Goal: Communication & Community: Answer question/provide support

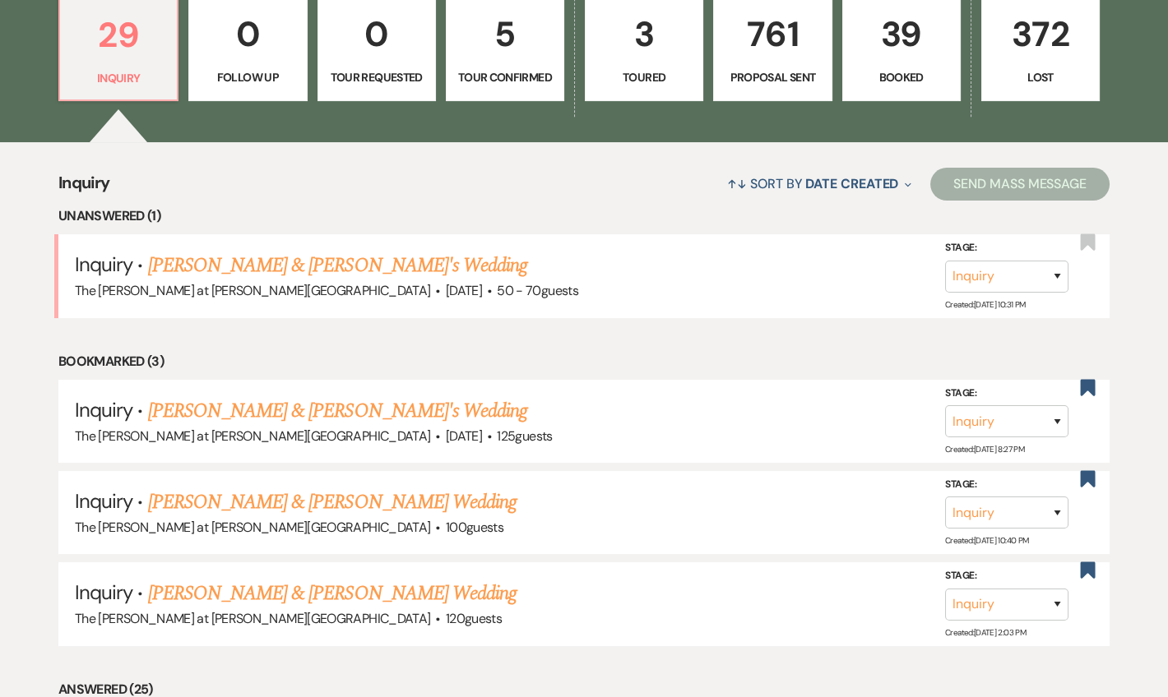
scroll to position [498, 0]
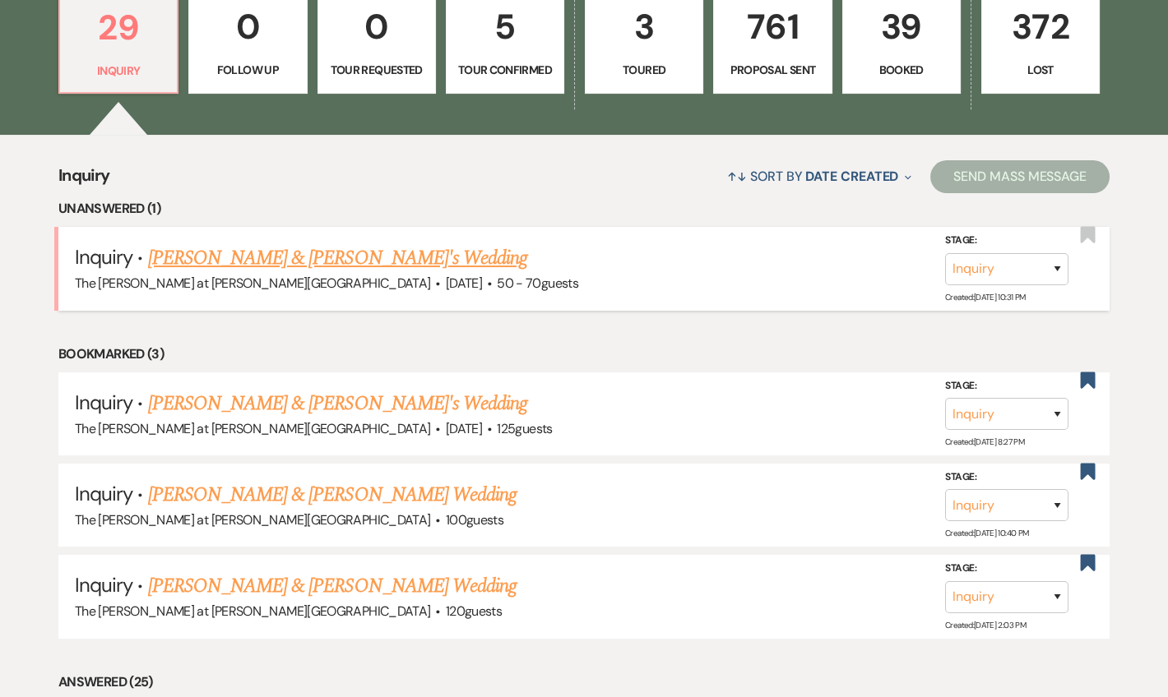
click at [275, 247] on link "Mandisa & Emre's Wedding" at bounding box center [338, 258] width 380 height 30
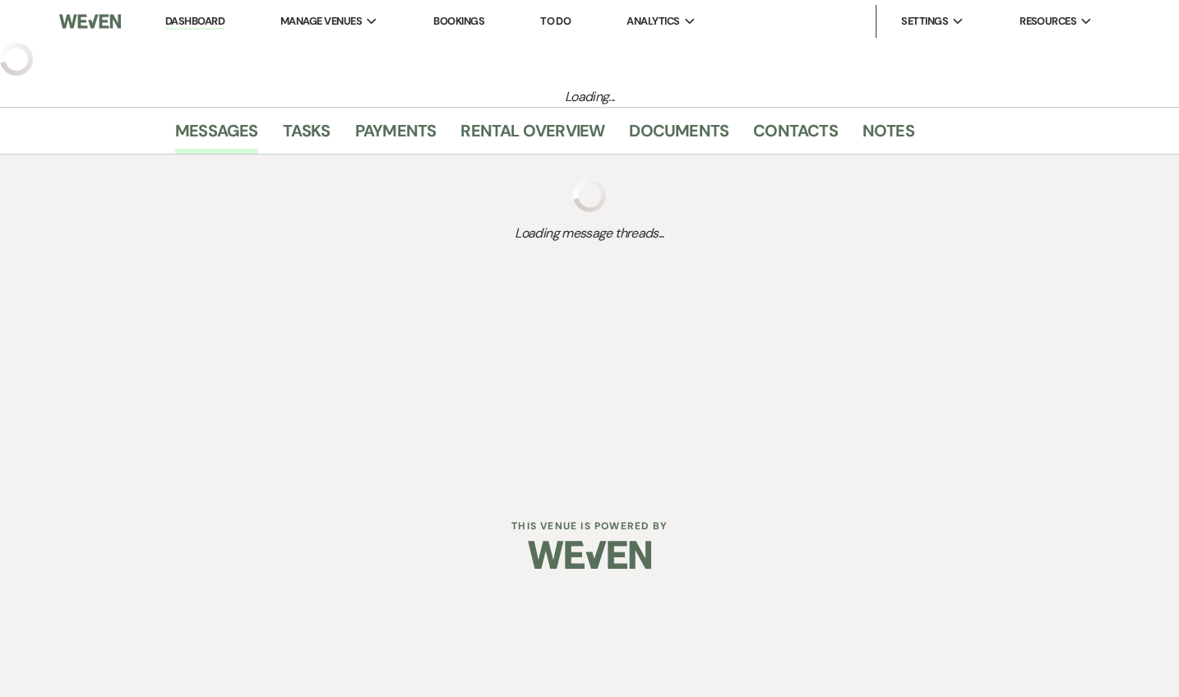
select select "5"
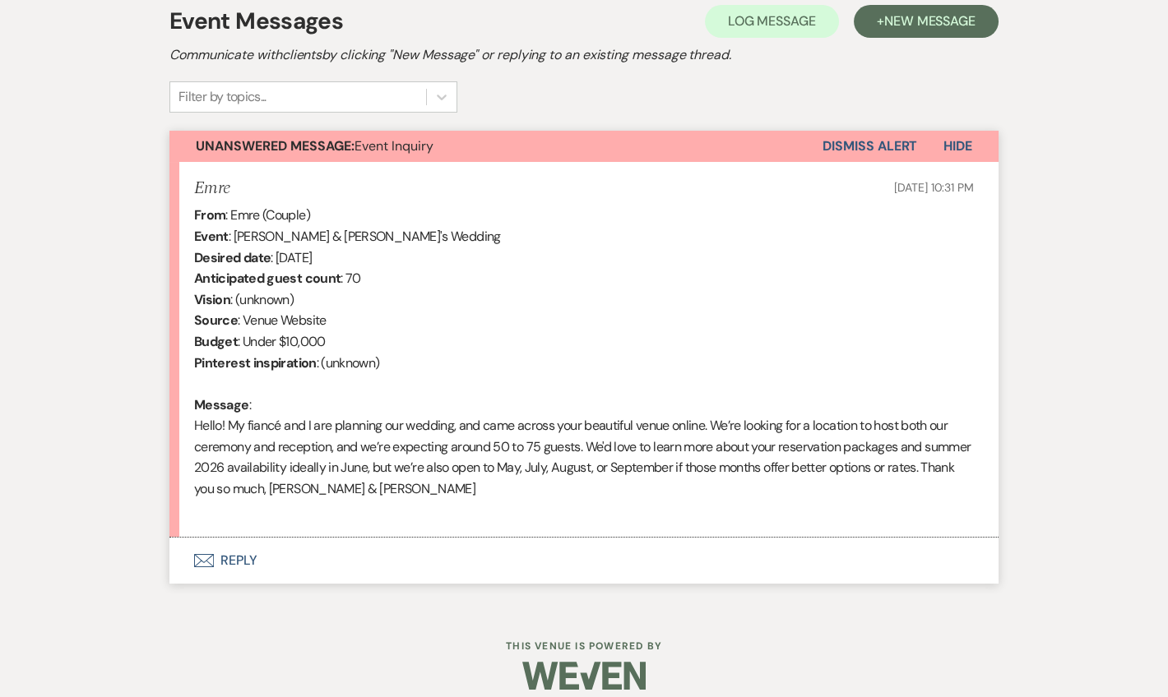
scroll to position [496, 0]
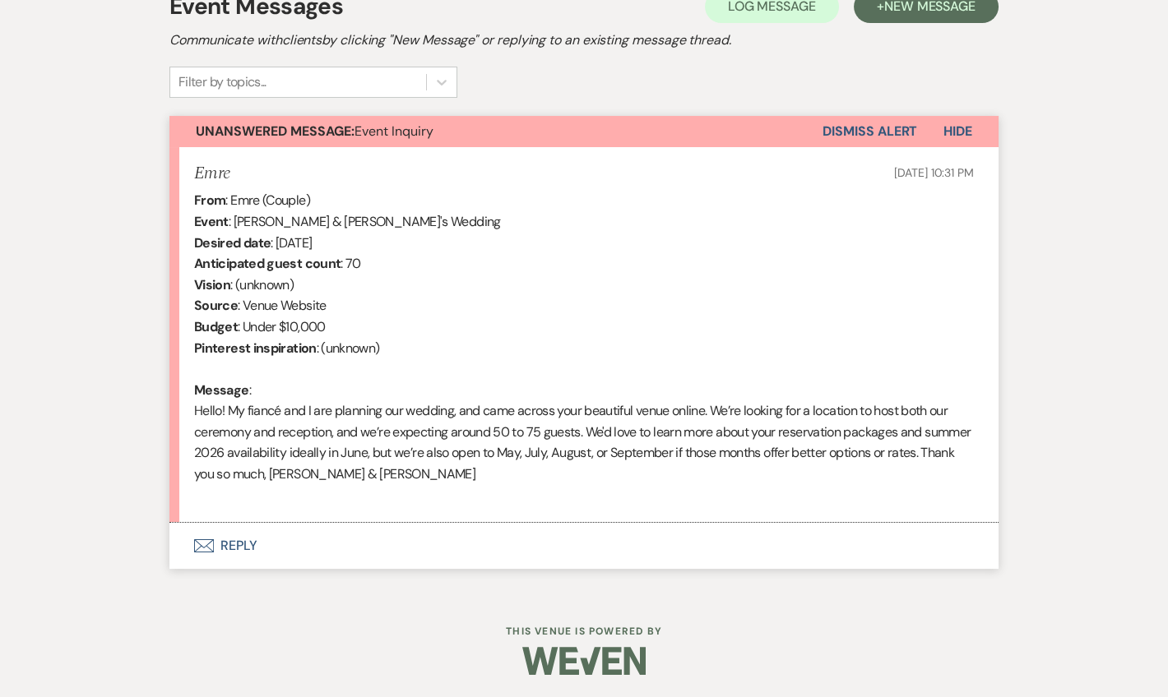
click at [238, 557] on button "Envelope Reply" at bounding box center [583, 546] width 829 height 46
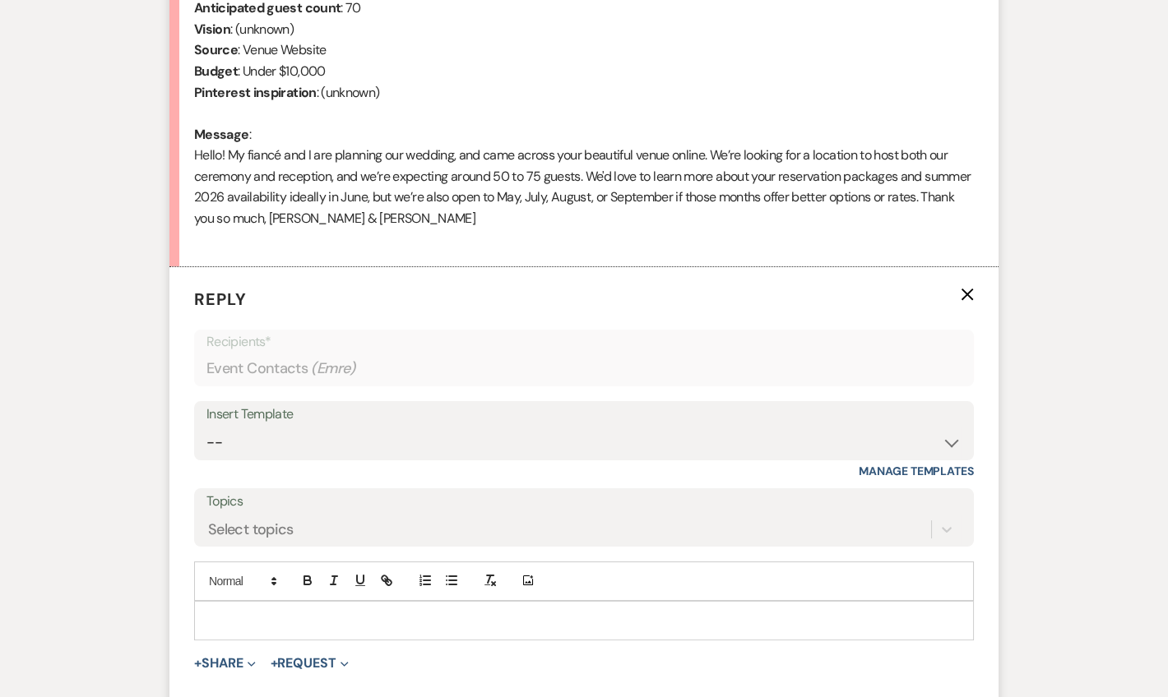
scroll to position [810, 0]
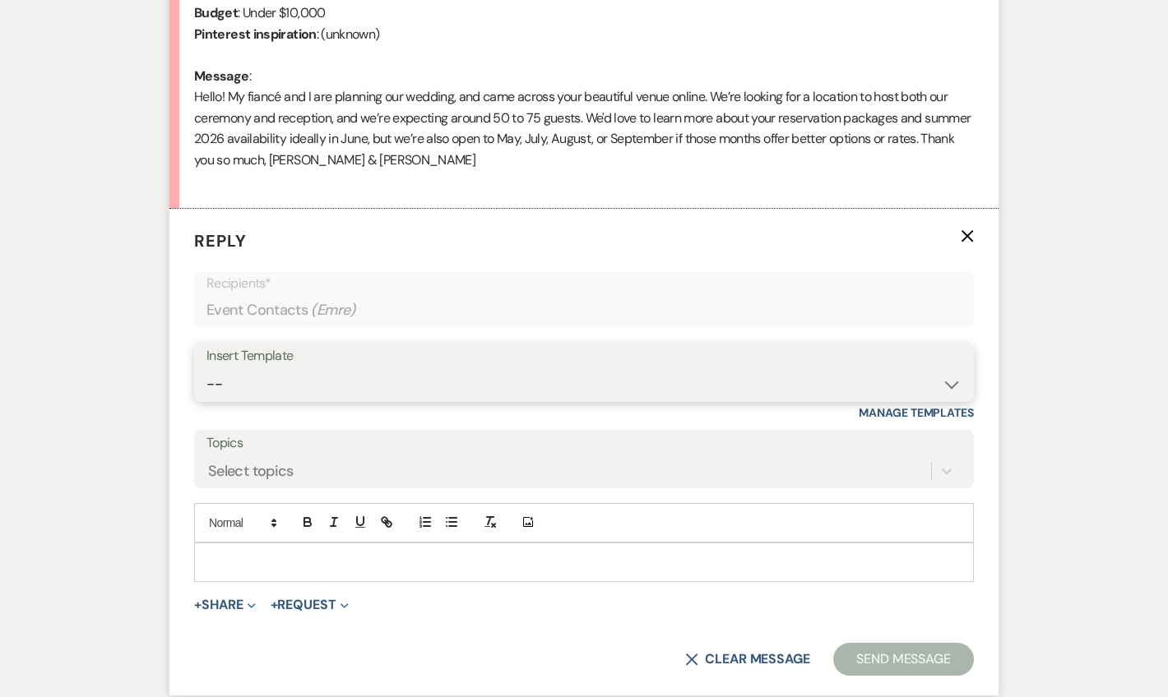
click at [266, 389] on select "-- Weven Planning Portal Introduction (Booked Events) Tour Request Response Fol…" at bounding box center [583, 384] width 755 height 32
select select "4367"
click at [206, 368] on select "-- Weven Planning Portal Introduction (Booked Events) Tour Request Response Fol…" at bounding box center [583, 384] width 755 height 32
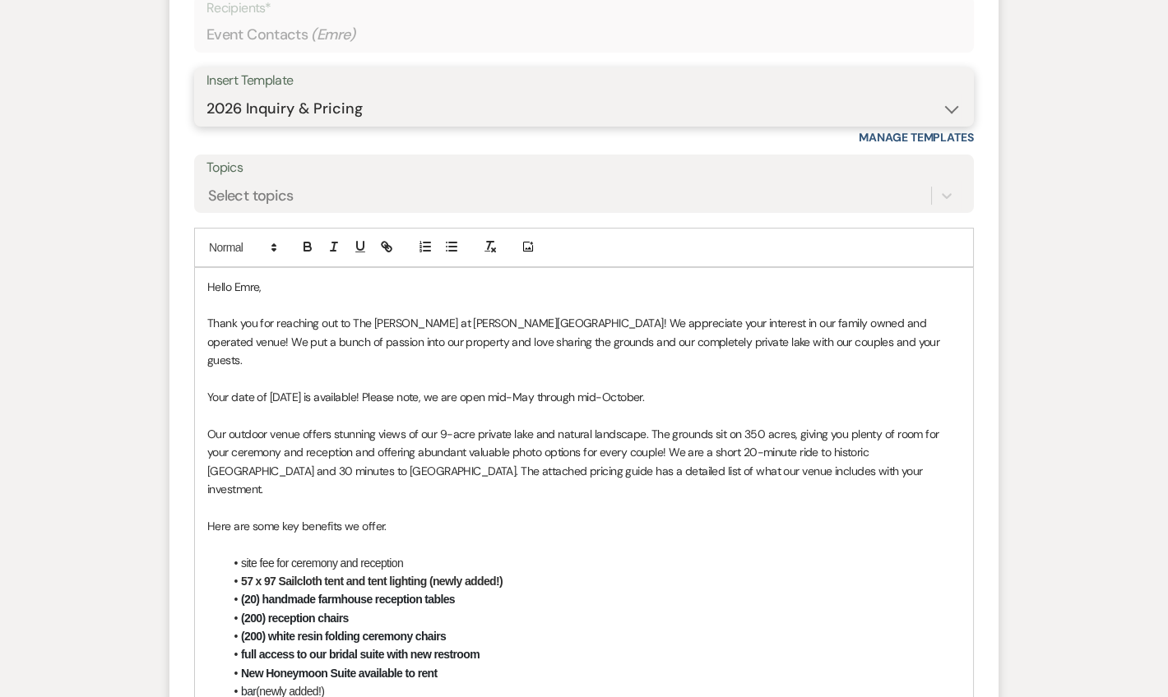
scroll to position [1109, 0]
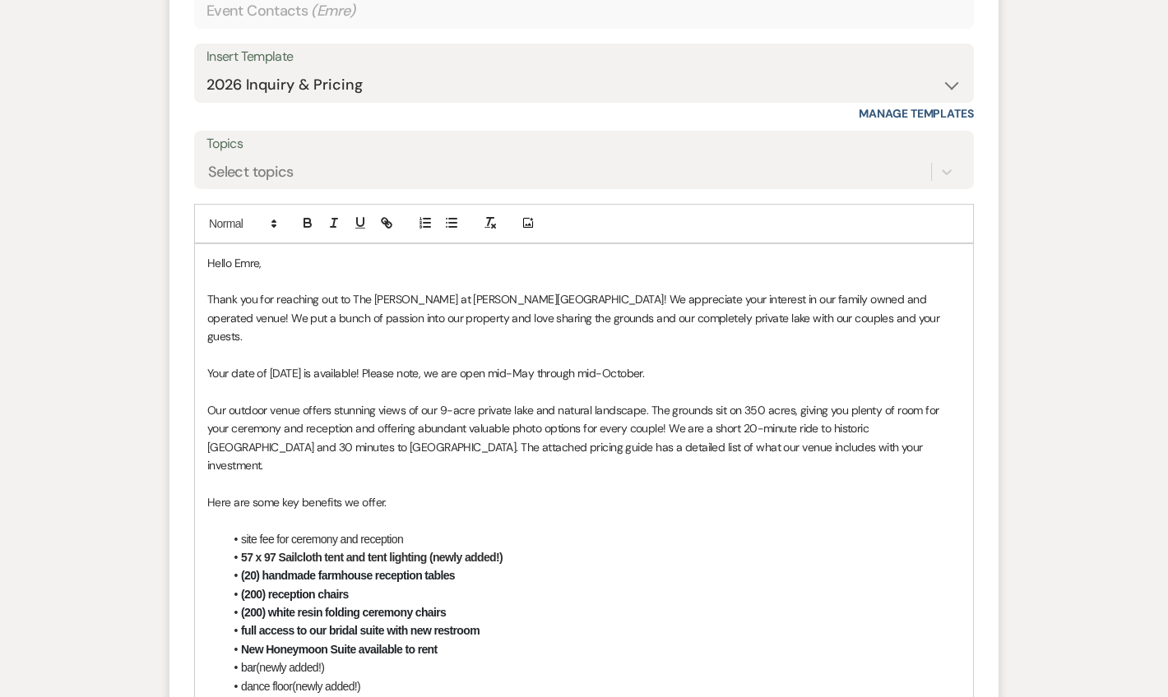
click at [630, 530] on li "site fee for ceremony and reception" at bounding box center [592, 539] width 737 height 18
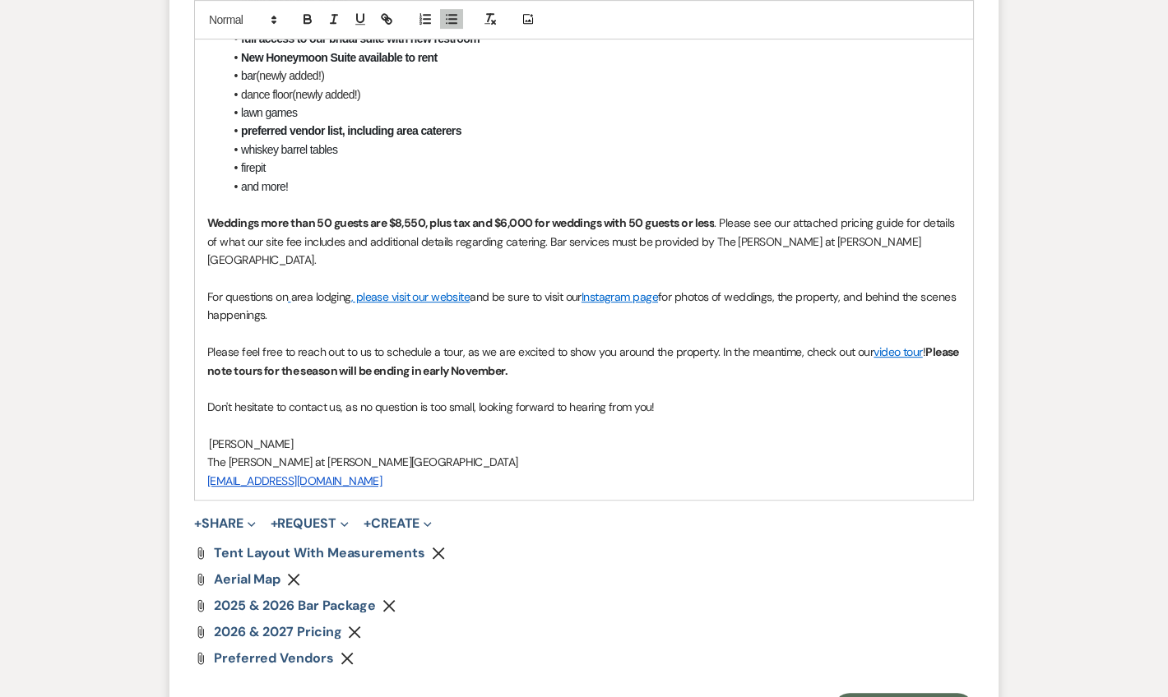
scroll to position [1707, 0]
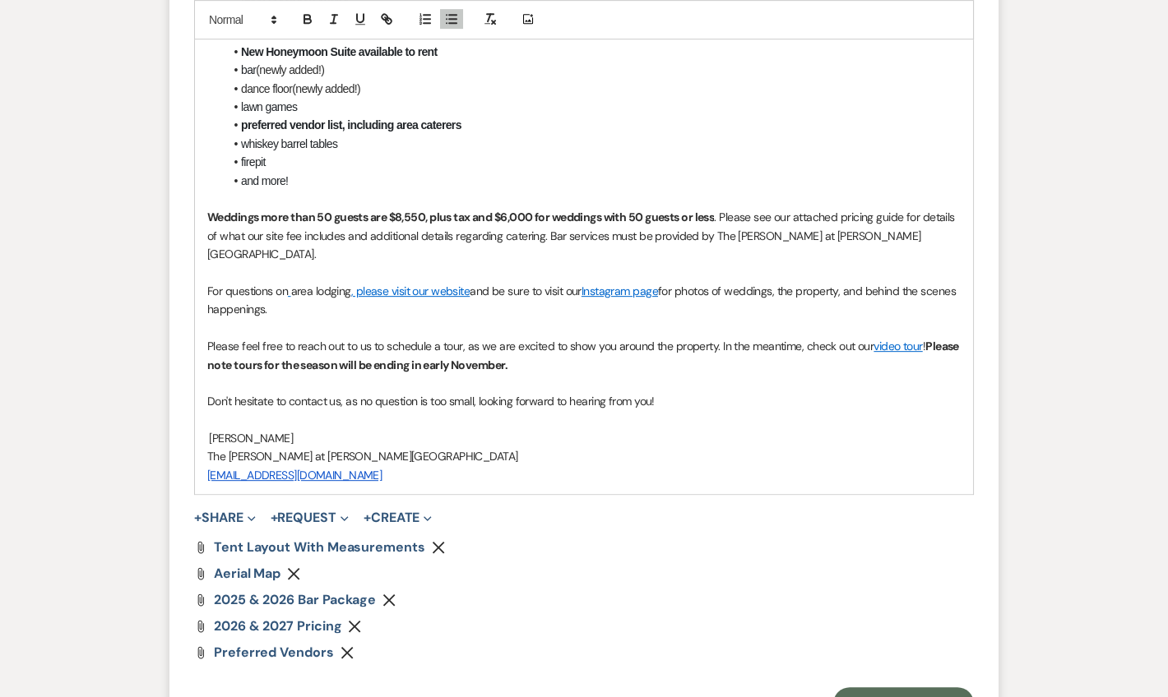
click at [882, 208] on p "Weddings more than 50 guests are $8,550, plus tax and $6,000 for weddings with …" at bounding box center [583, 235] width 753 height 55
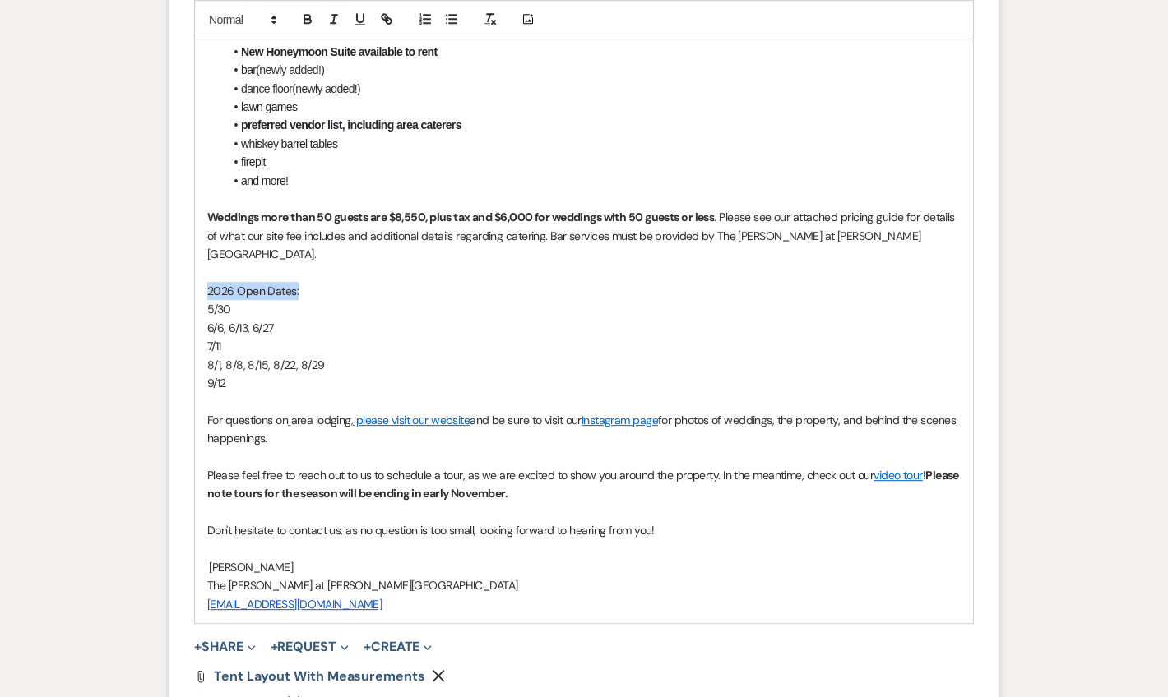
drag, startPoint x: 310, startPoint y: 227, endPoint x: 200, endPoint y: 234, distance: 110.4
click at [200, 234] on div "Hello Emre, Thank you for reaching out to The Rosemary at Spano Lake! We apprec…" at bounding box center [584, 134] width 778 height 977
click at [298, 13] on button "button" at bounding box center [307, 19] width 23 height 20
click at [402, 300] on p "5/30" at bounding box center [583, 309] width 753 height 18
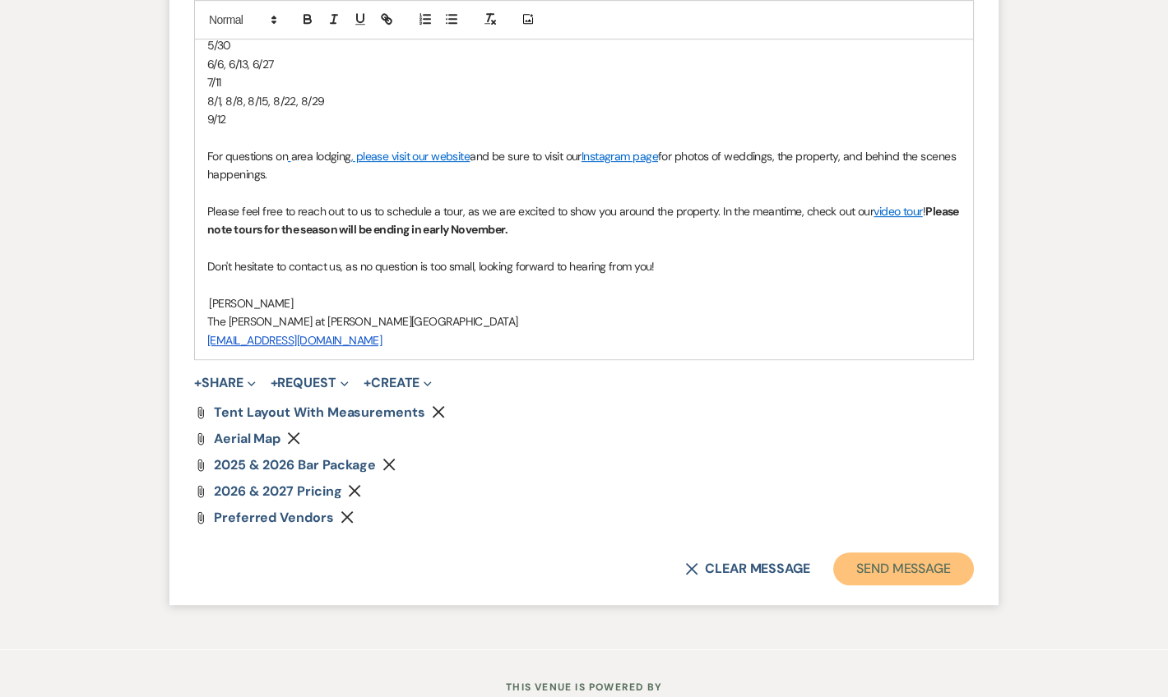
click at [853, 553] on button "Send Message" at bounding box center [903, 569] width 141 height 33
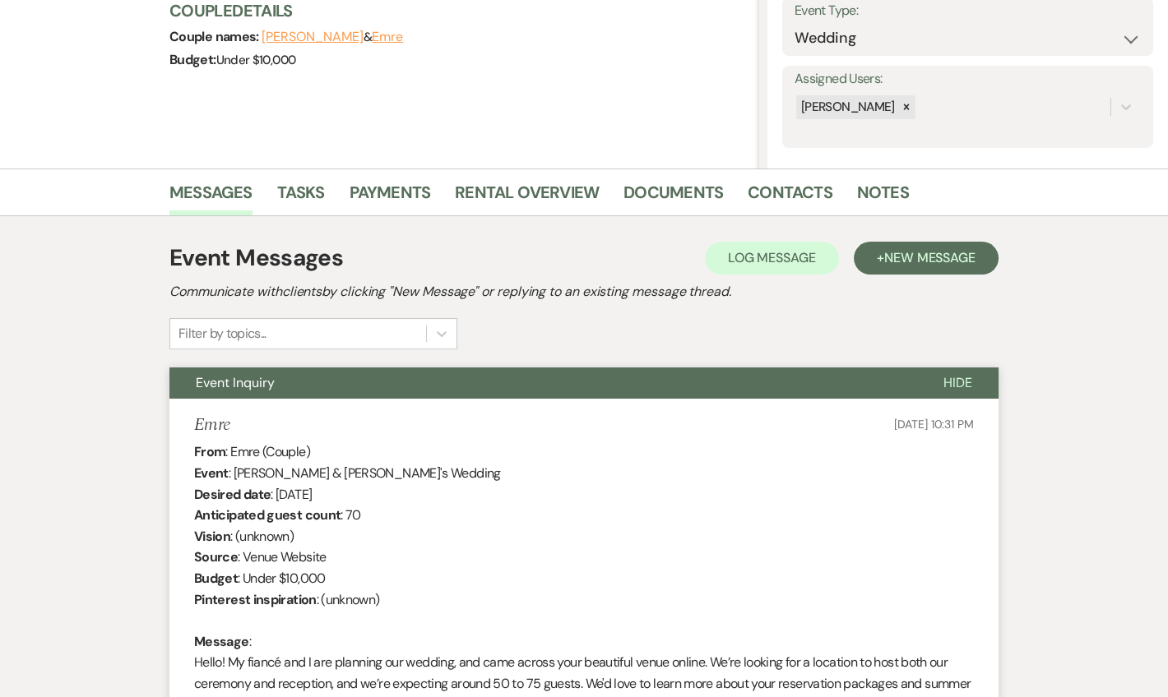
scroll to position [0, 0]
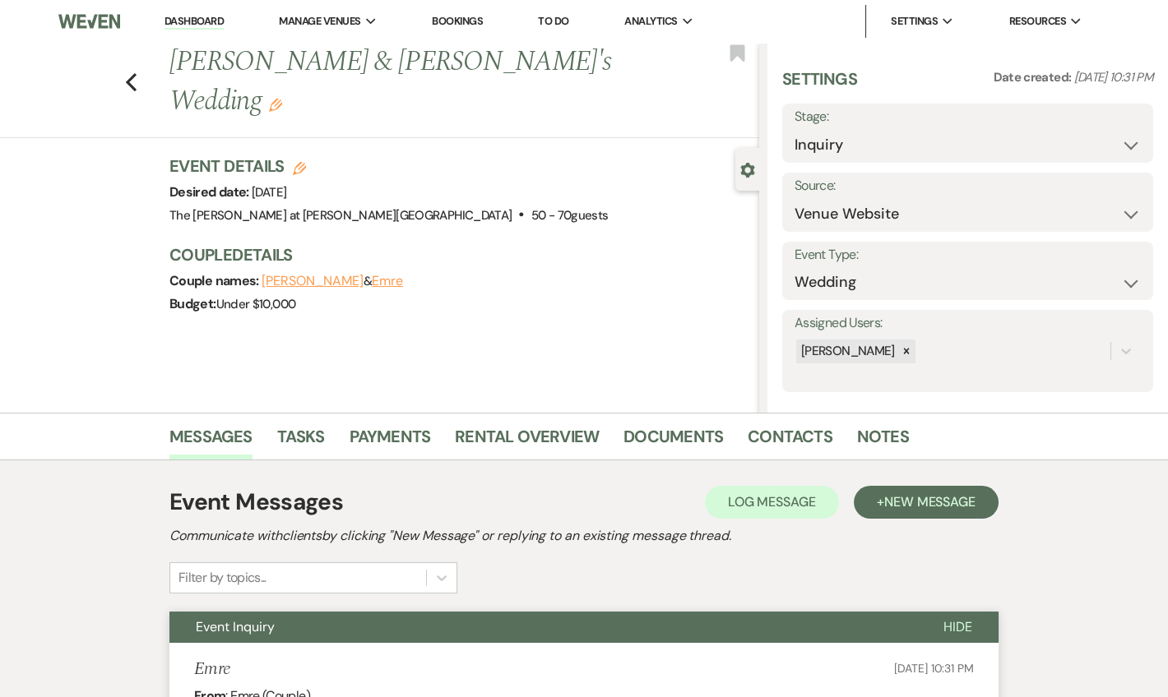
click at [210, 16] on link "Dashboard" at bounding box center [193, 22] width 59 height 16
